Goal: Task Accomplishment & Management: Complete application form

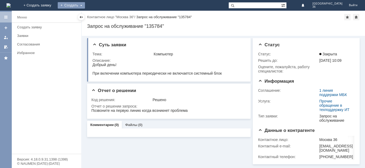
click at [85, 4] on div "Создать" at bounding box center [71, 5] width 27 height 6
click at [99, 15] on link "Заявка" at bounding box center [79, 16] width 41 height 6
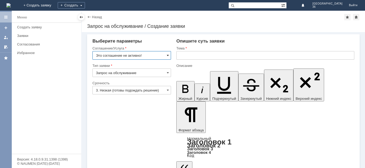
click at [168, 56] on span at bounding box center [168, 55] width 2 height 4
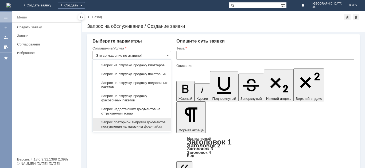
scroll to position [187, 0]
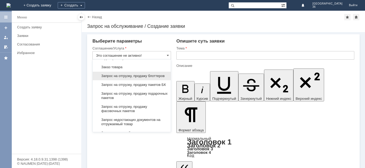
click at [142, 78] on span "Запрос на отгрузку, продажу блоттеров" at bounding box center [132, 76] width 72 height 4
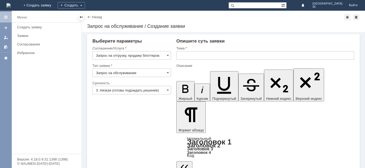
type input "Запрос на отгрузку, продажу блоттеров"
click at [184, 57] on input "text" at bounding box center [265, 55] width 178 height 9
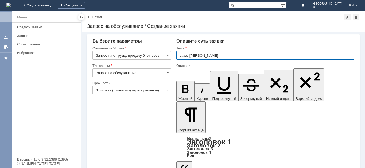
click at [182, 56] on input "заказ [PERSON_NAME]" at bounding box center [265, 55] width 178 height 9
type input "Заказ блоттеров"
